Goal: Task Accomplishment & Management: Manage account settings

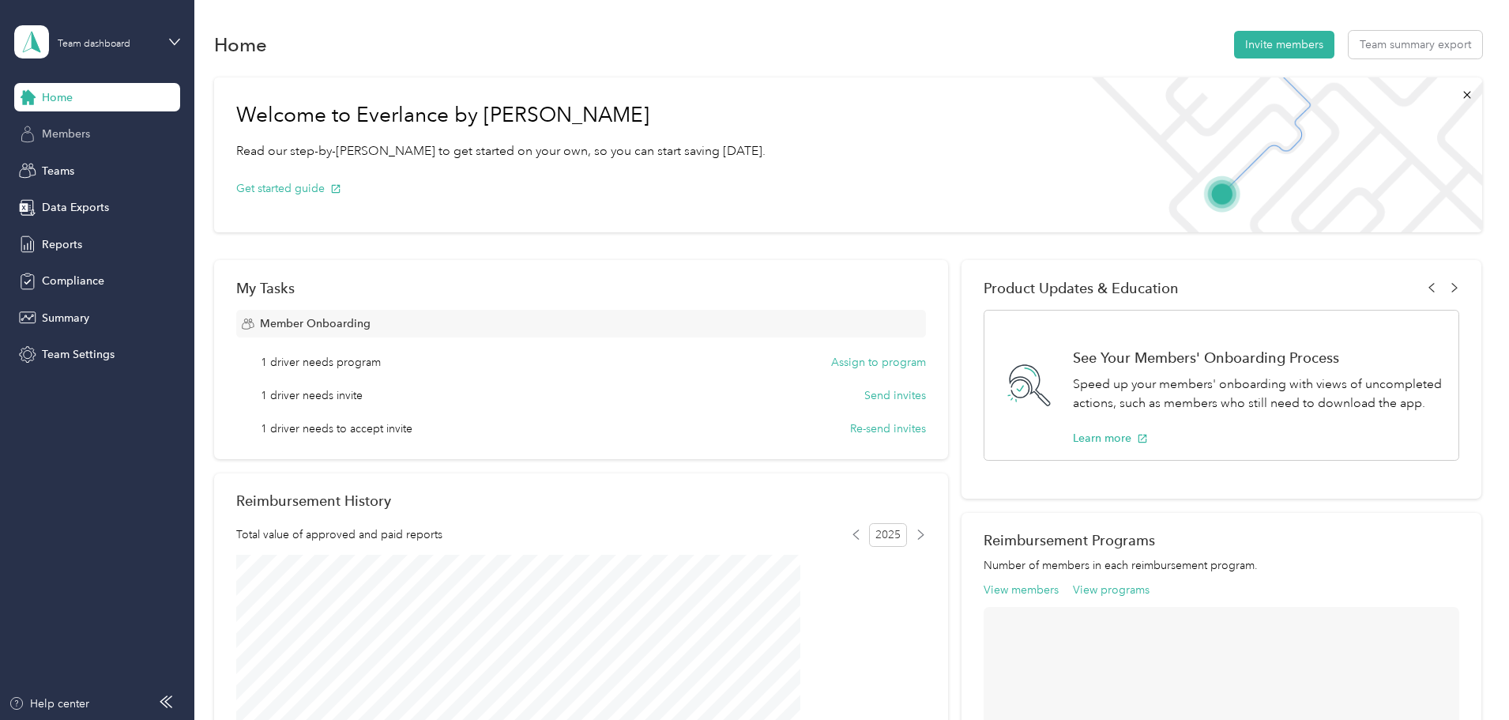
click at [77, 131] on span "Members" at bounding box center [66, 134] width 48 height 17
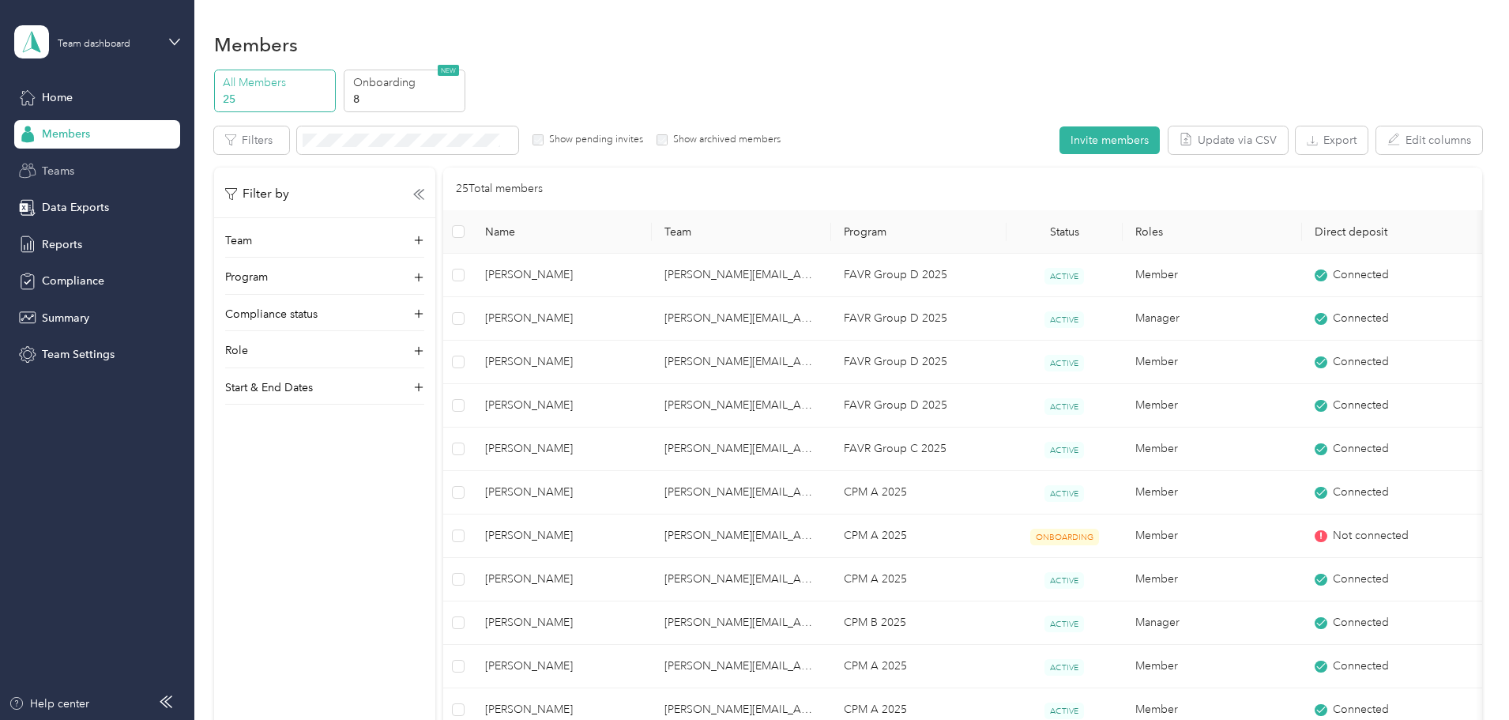
click at [77, 169] on div "Teams" at bounding box center [97, 170] width 166 height 28
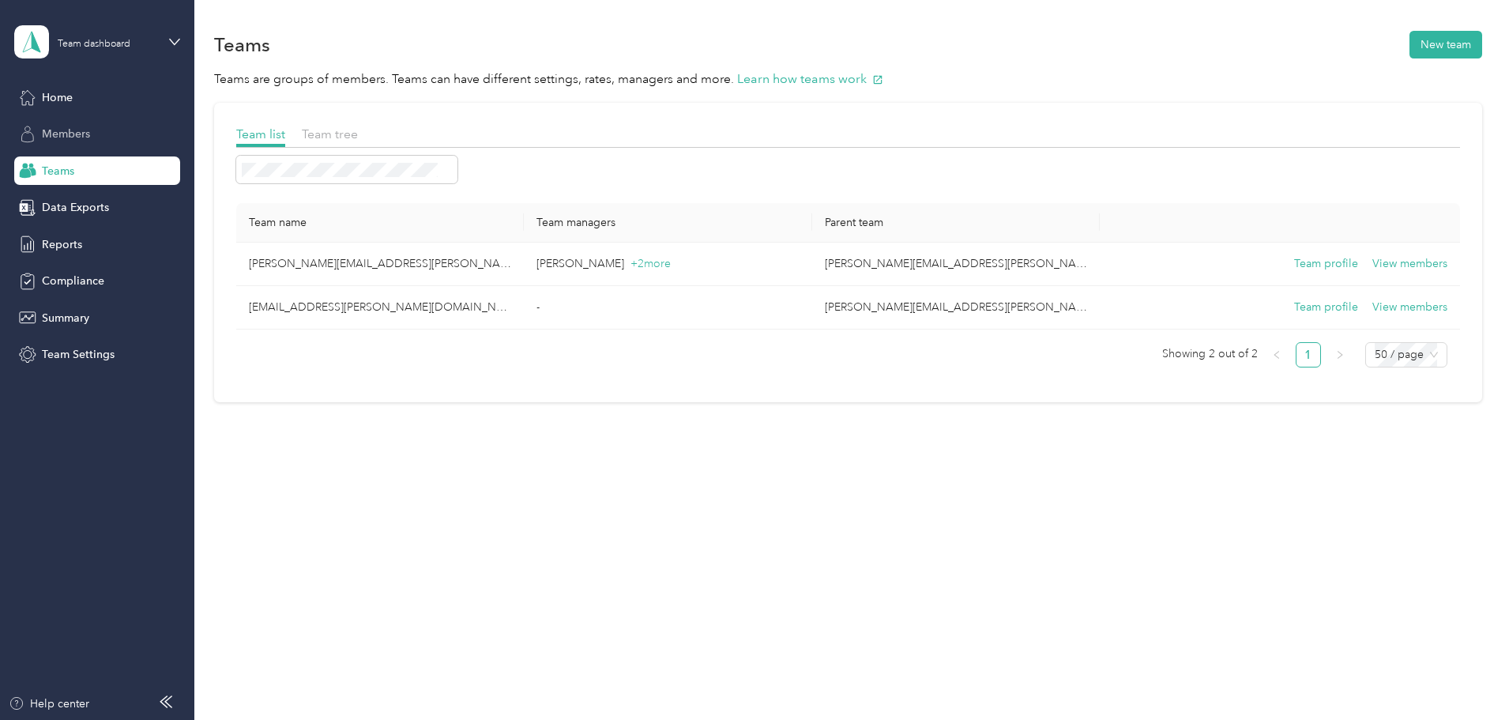
click at [75, 138] on span "Members" at bounding box center [66, 134] width 48 height 17
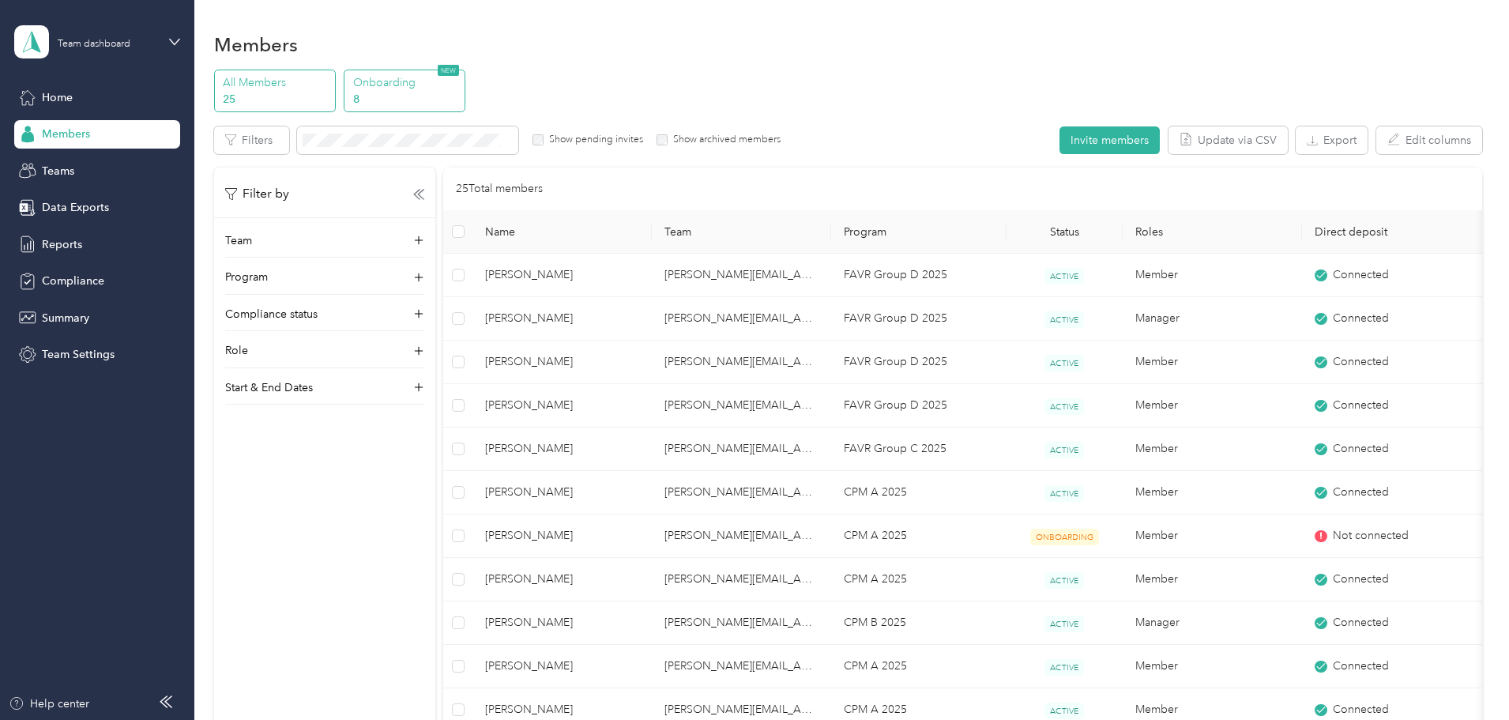
click at [461, 99] on p "8" at bounding box center [406, 99] width 107 height 17
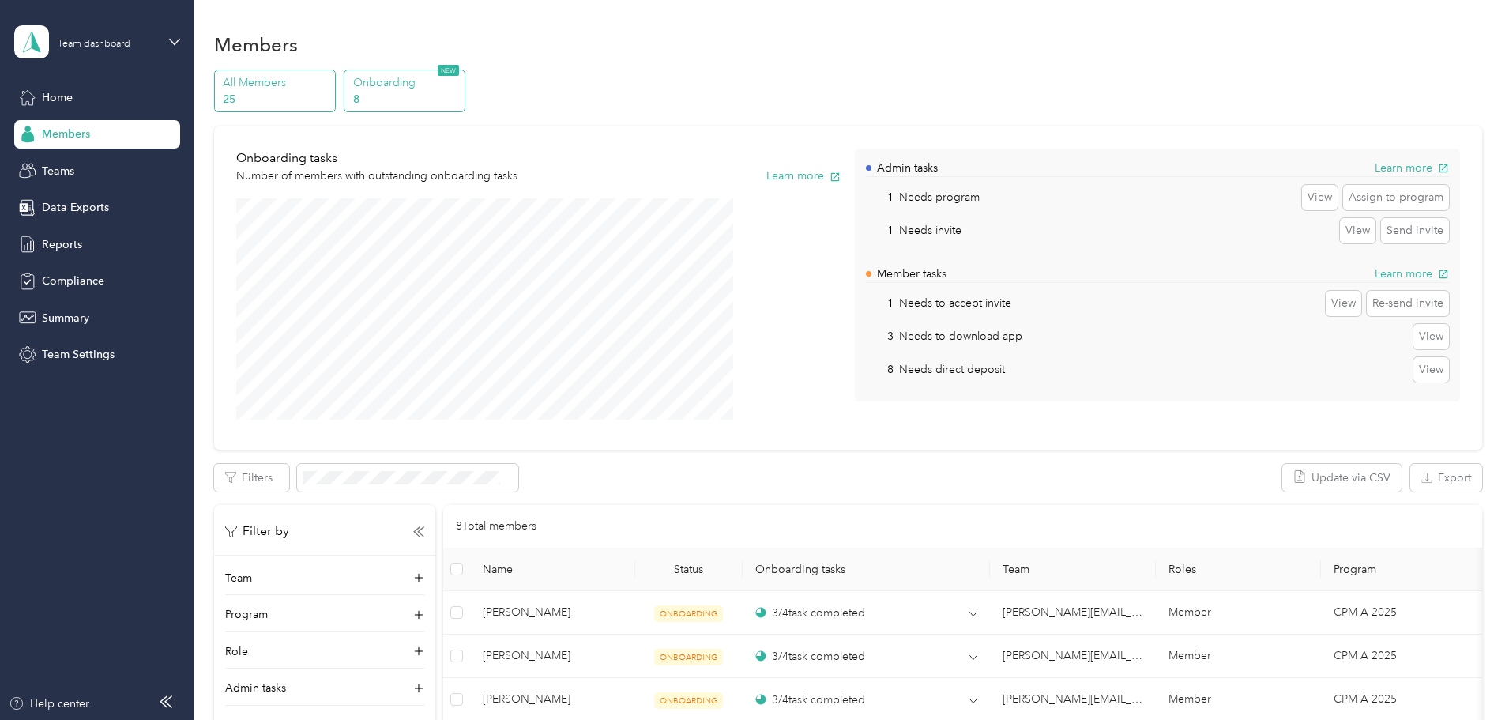
click at [330, 91] on p "25" at bounding box center [276, 99] width 107 height 17
